Goal: Ask a question

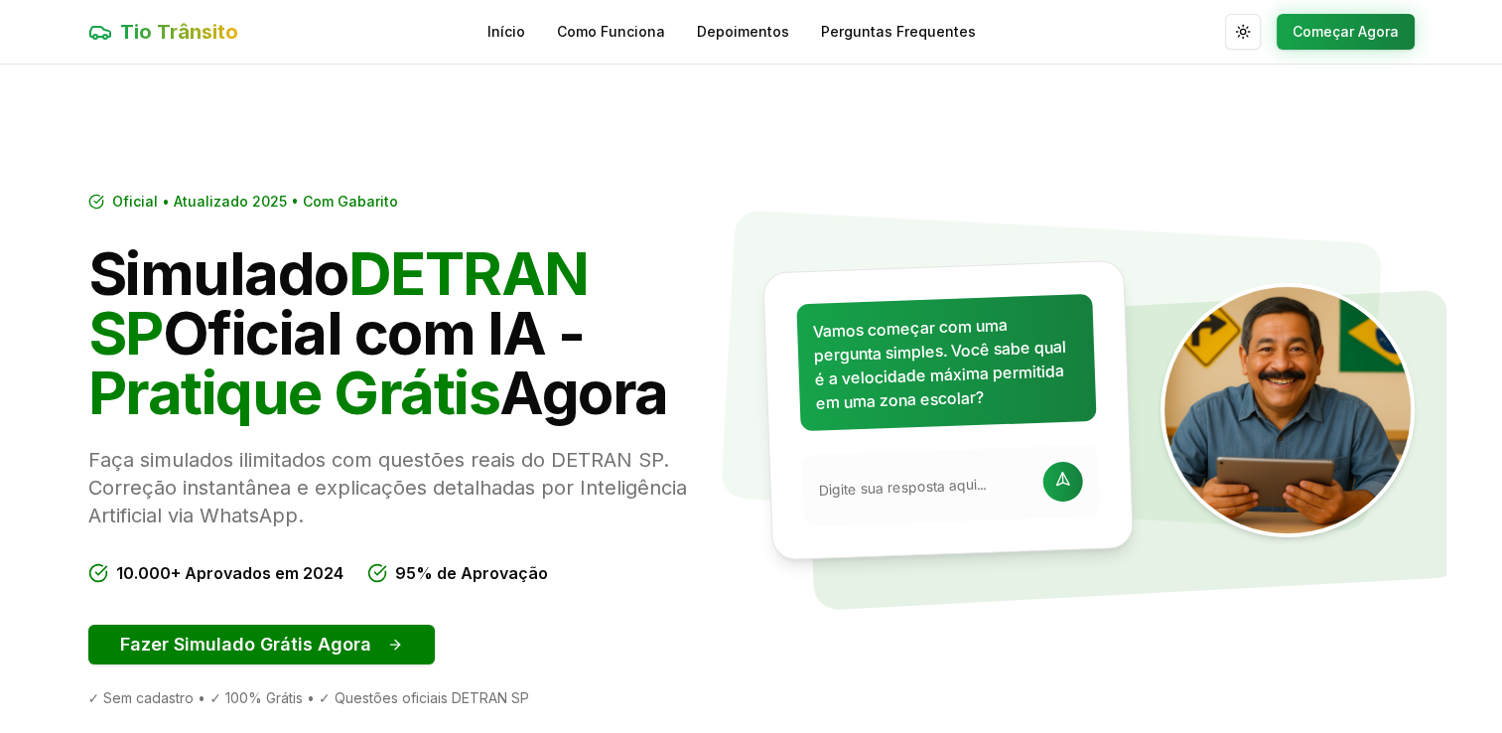
scroll to position [473, 0]
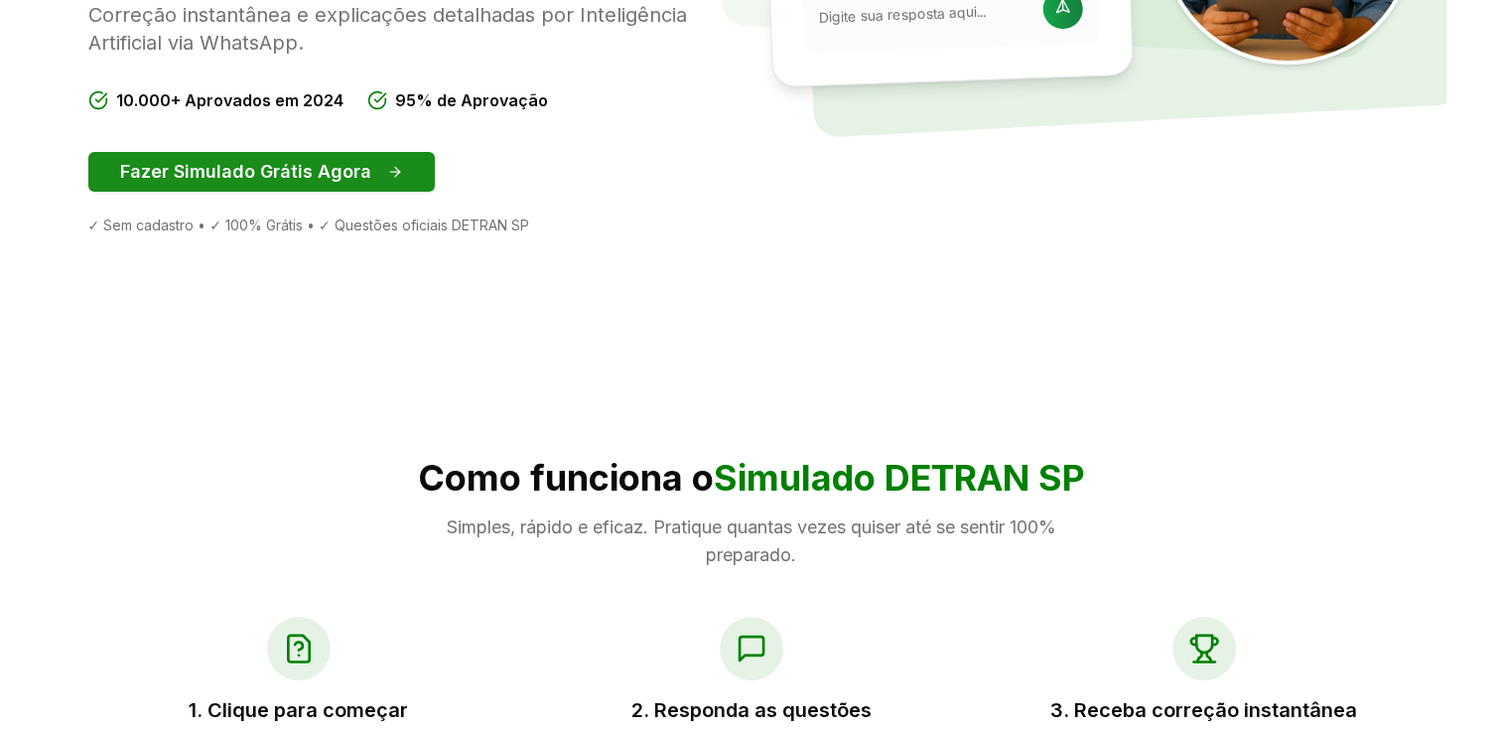
click at [378, 155] on button "Fazer Simulado Grátis Agora" at bounding box center [261, 172] width 347 height 40
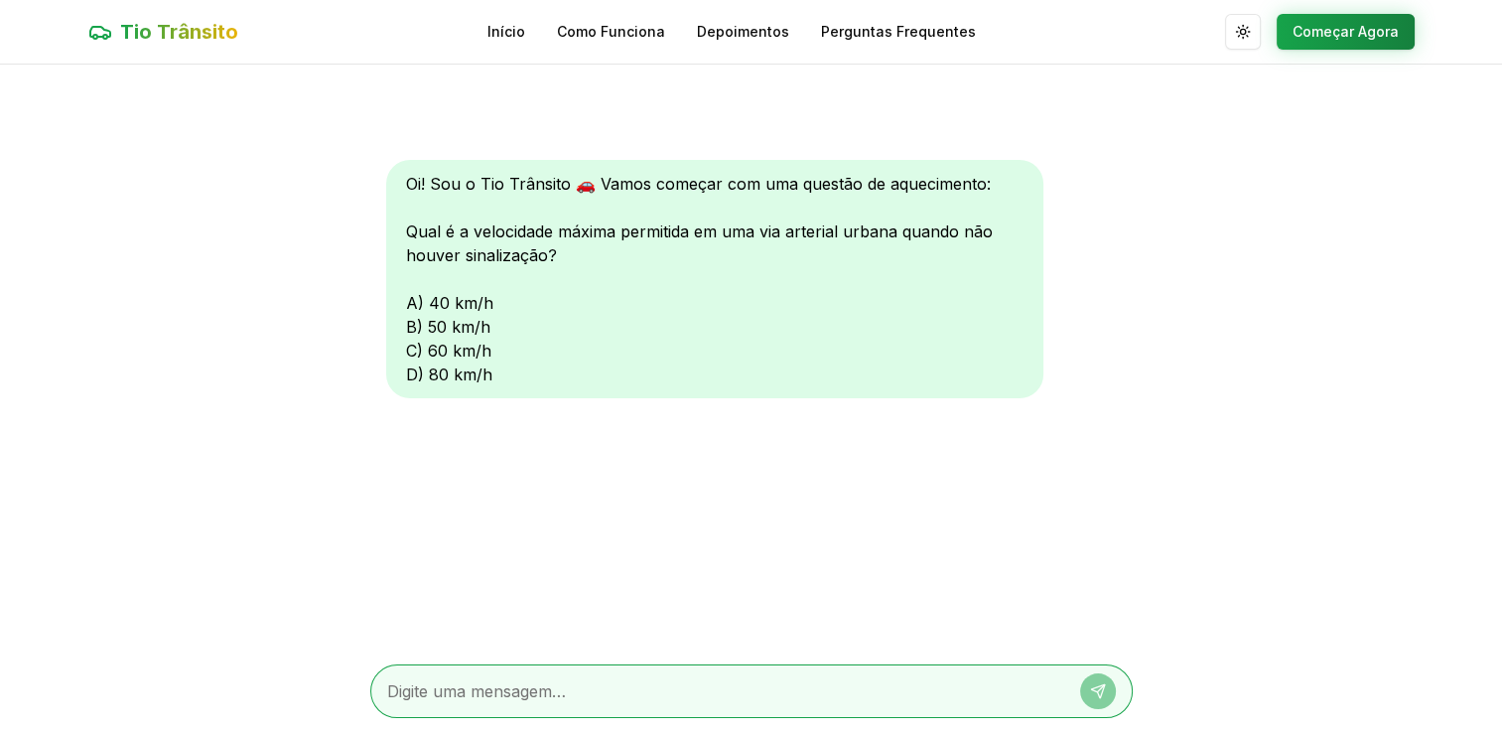
click at [504, 683] on textarea at bounding box center [723, 691] width 673 height 24
type textarea "c"
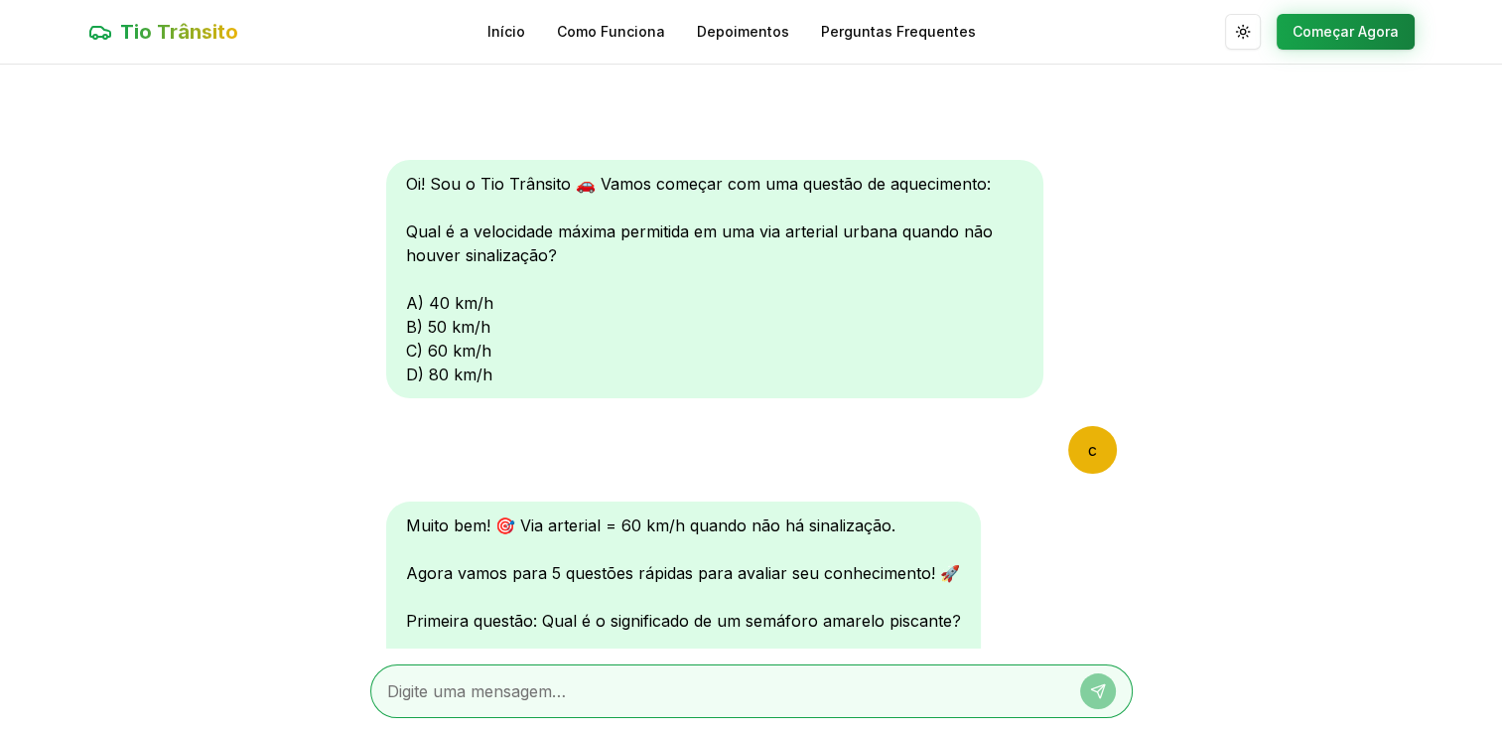
scroll to position [182, 0]
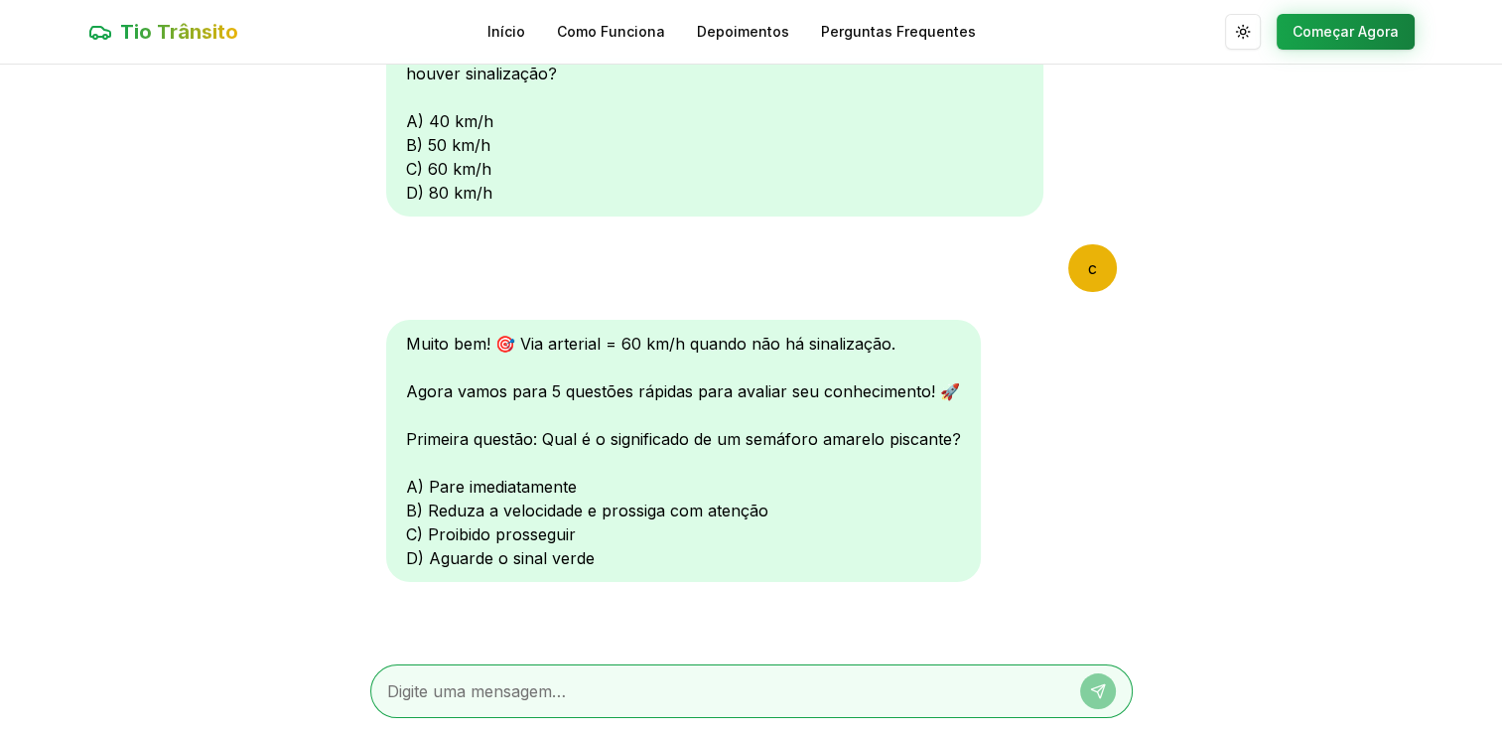
type textarea "d"
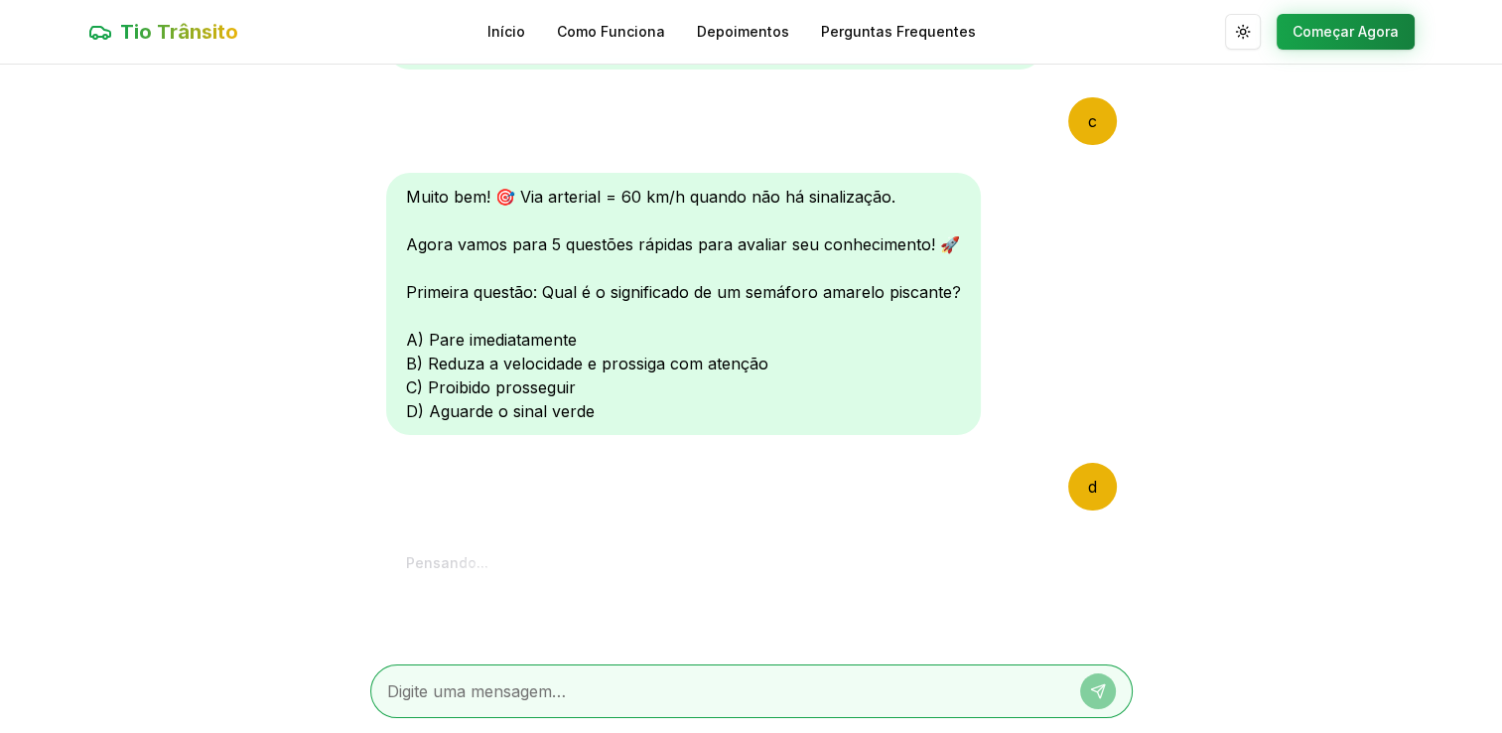
scroll to position [697, 0]
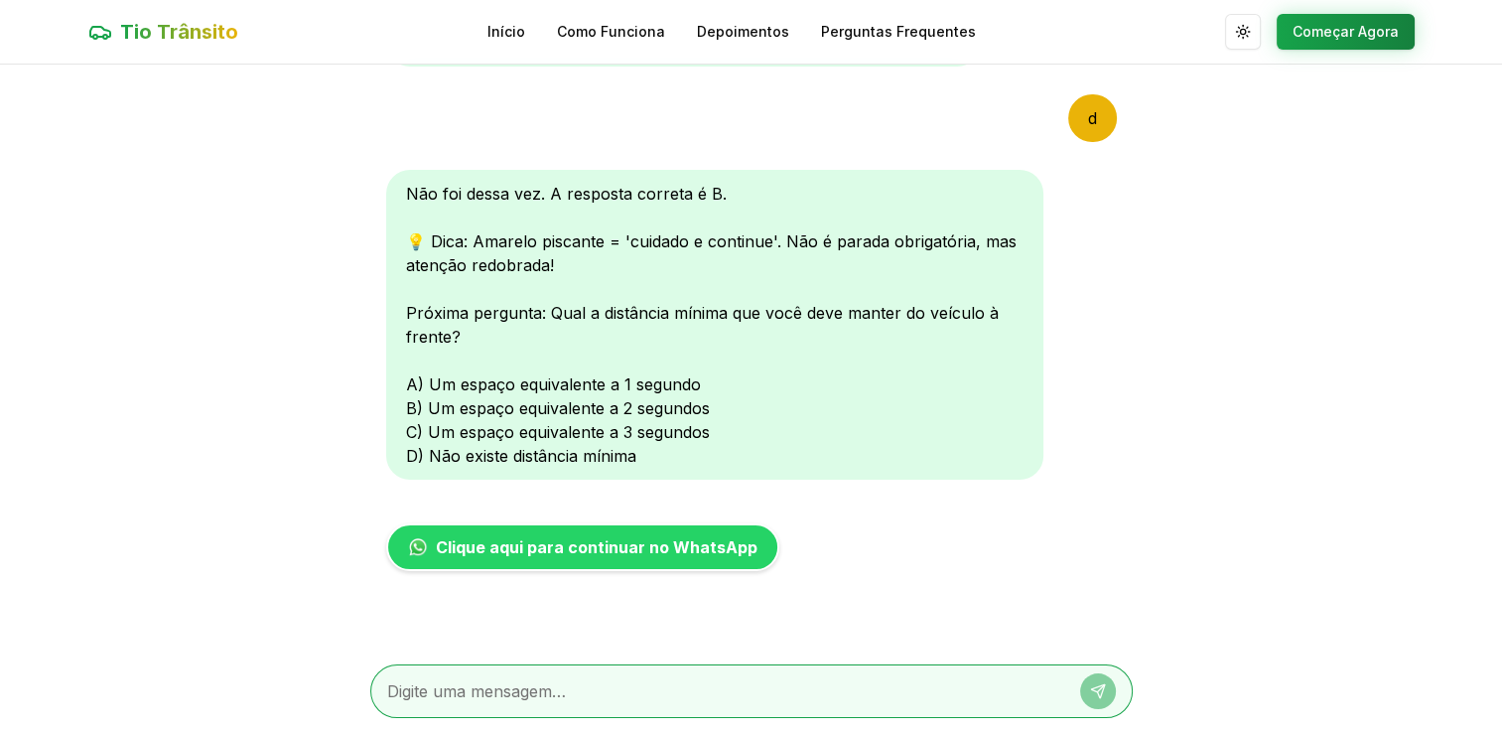
type textarea "d"
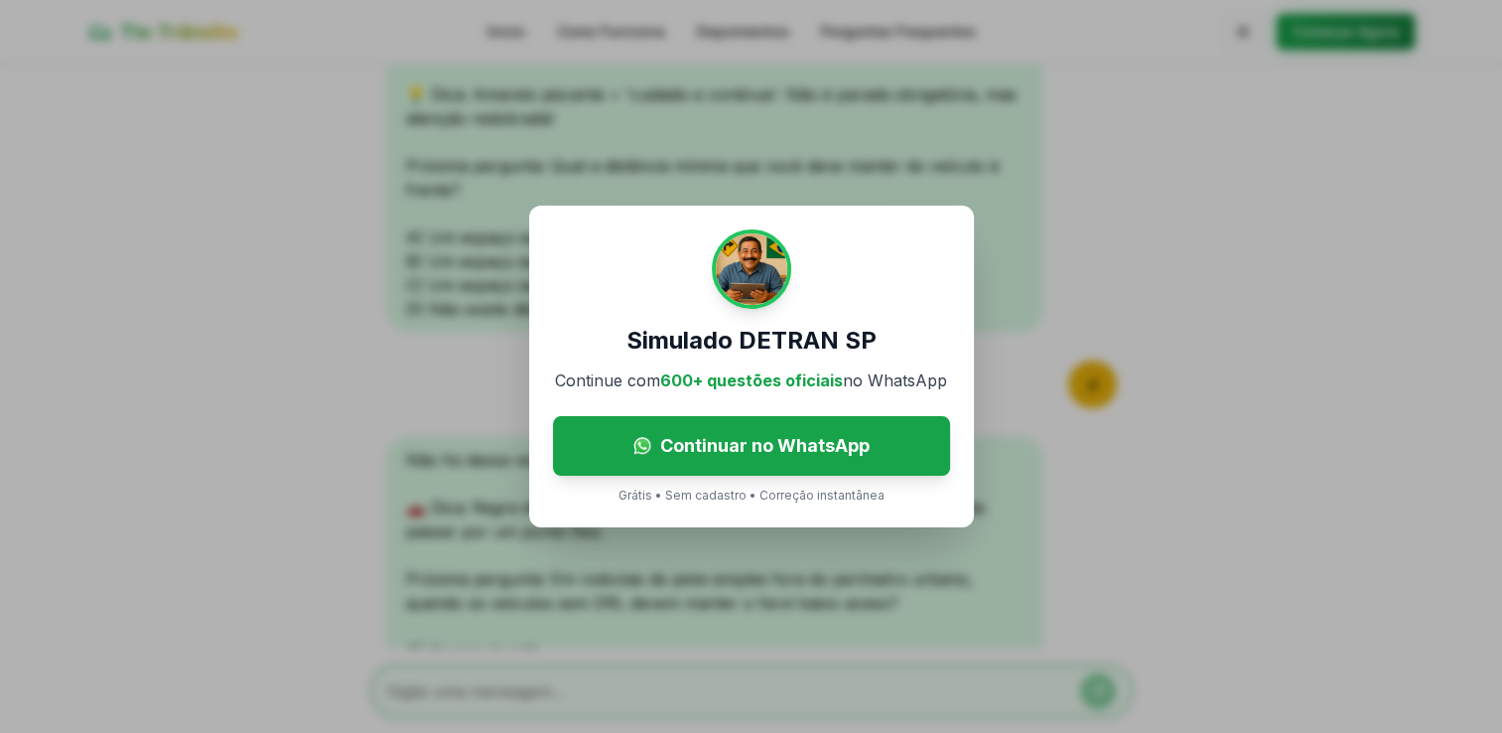
scroll to position [1110, 0]
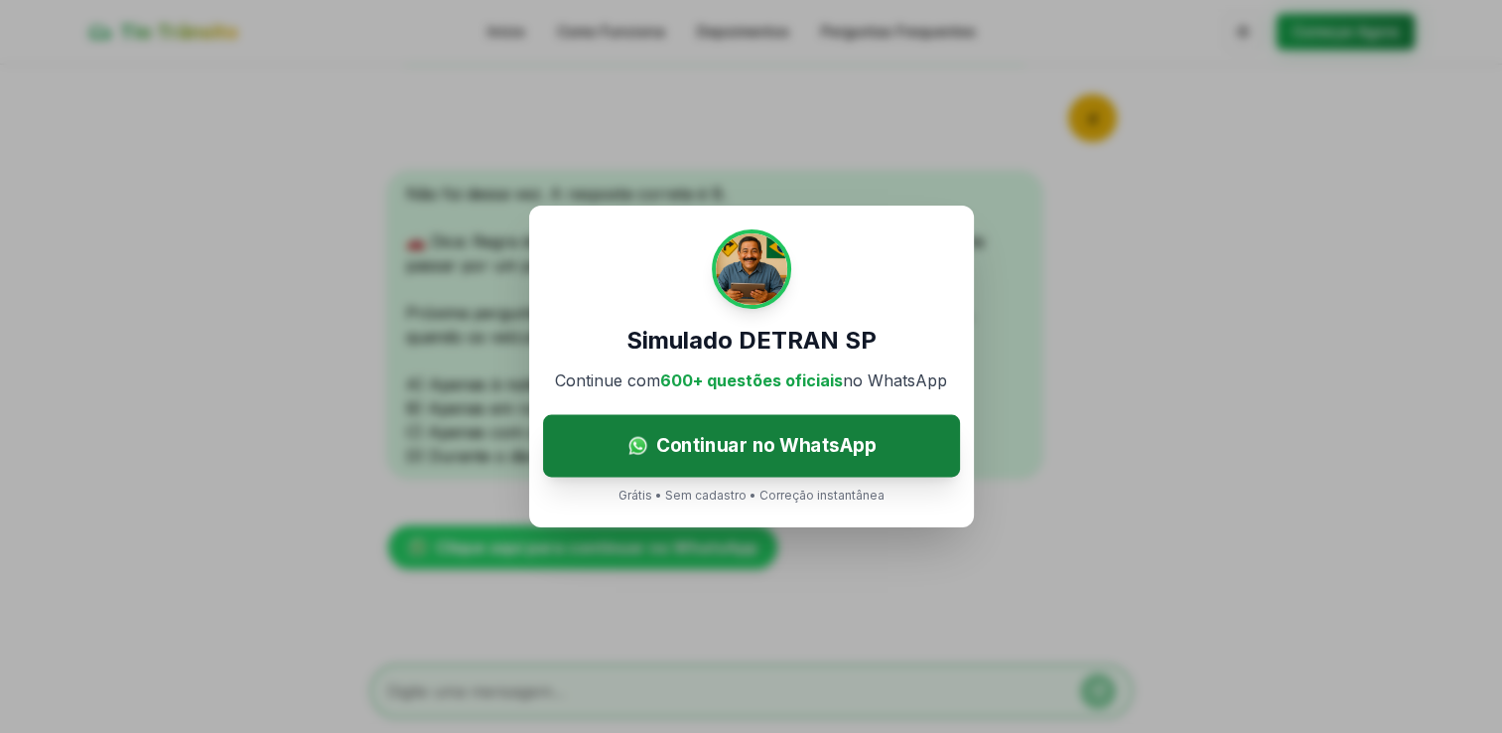
click at [814, 458] on span "Continuar no WhatsApp" at bounding box center [765, 445] width 220 height 29
